Goal: Task Accomplishment & Management: Manage account settings

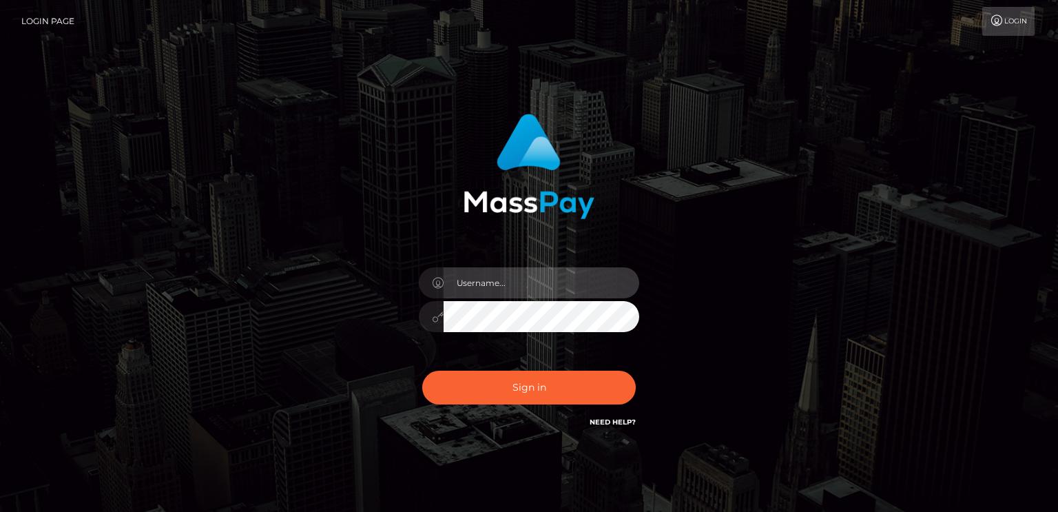
click at [582, 271] on input "text" at bounding box center [542, 282] width 196 height 31
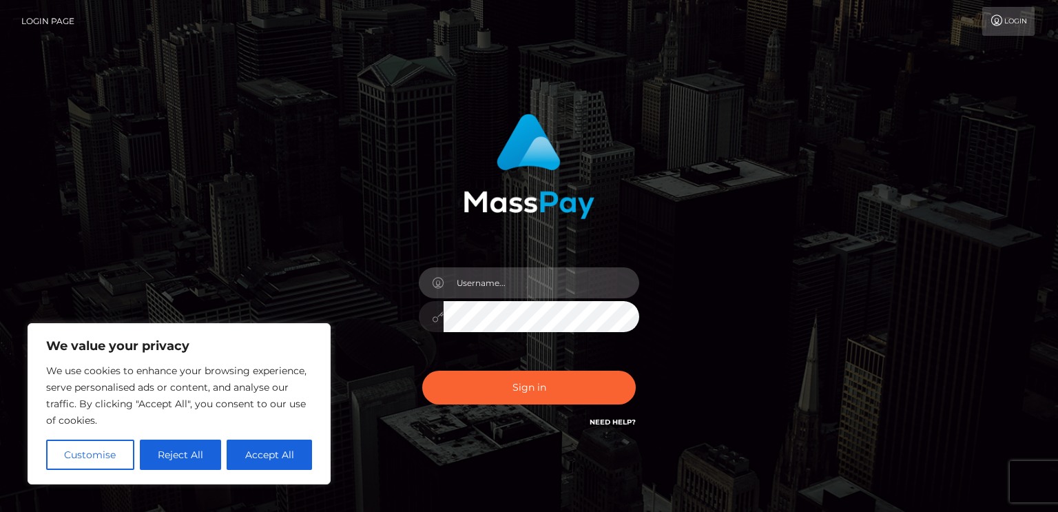
type input "[EMAIL_ADDRESS][DOMAIN_NAME]"
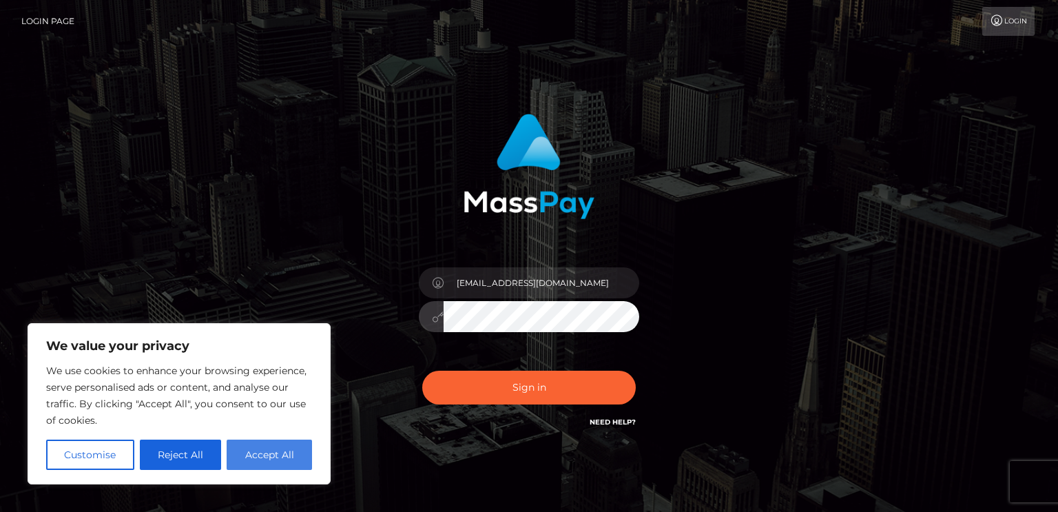
click at [306, 448] on button "Accept All" at bounding box center [269, 455] width 85 height 30
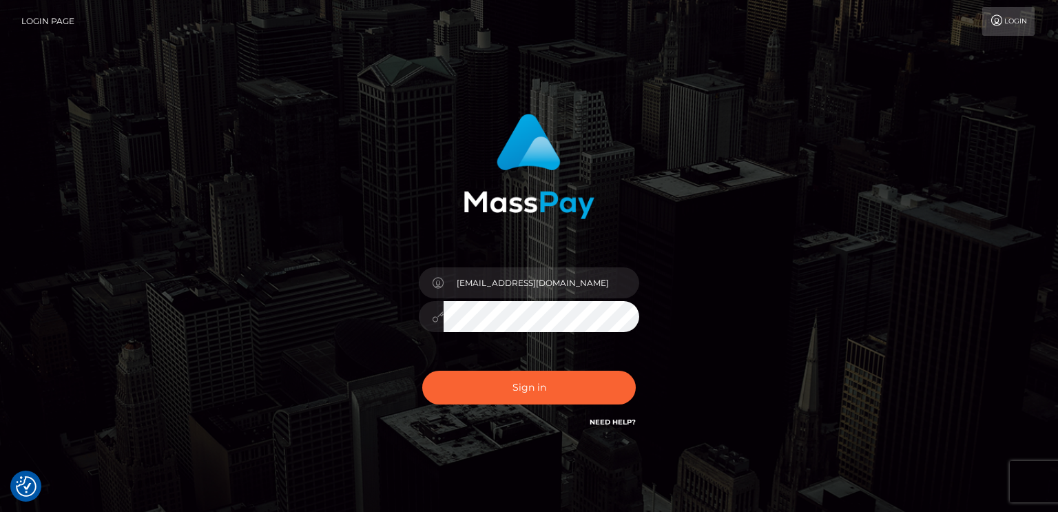
checkbox input "true"
click at [422, 371] on button "Sign in" at bounding box center [529, 388] width 214 height 34
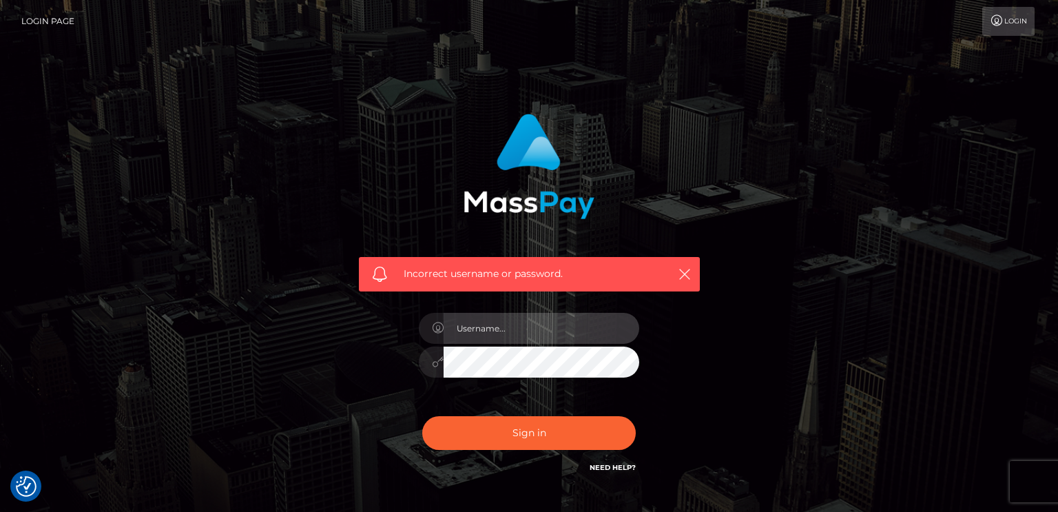
click at [531, 319] on input "text" at bounding box center [542, 328] width 196 height 31
